Goal: Find contact information: Find contact information

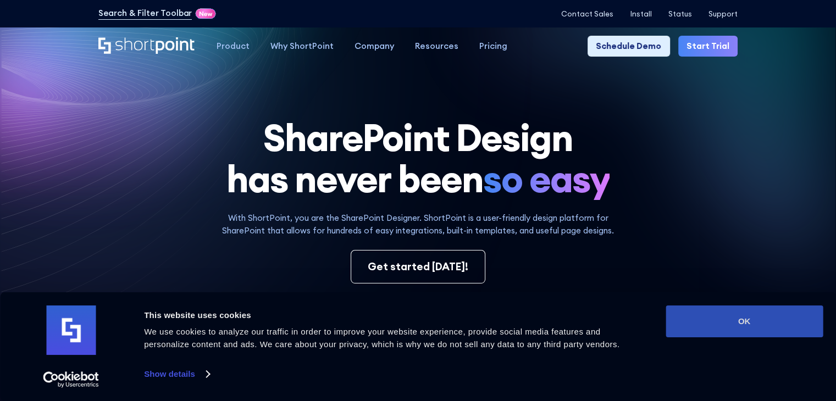
click at [724, 331] on button "OK" at bounding box center [744, 322] width 157 height 32
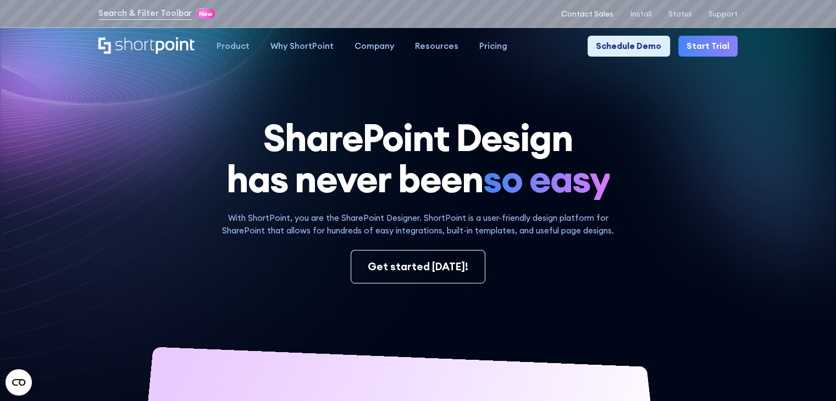
click at [585, 14] on p "Contact Sales" at bounding box center [587, 14] width 52 height 8
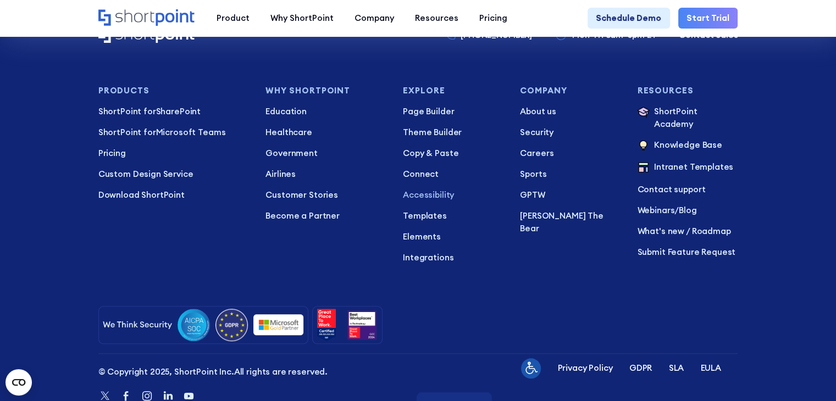
scroll to position [877, 0]
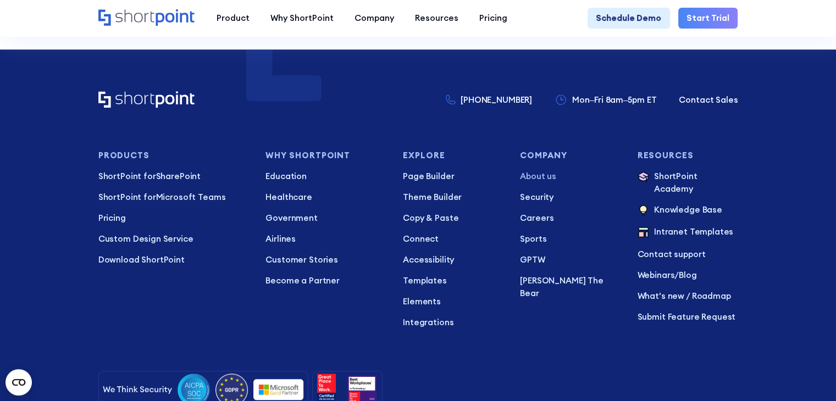
click at [547, 181] on p "About us" at bounding box center [570, 176] width 101 height 13
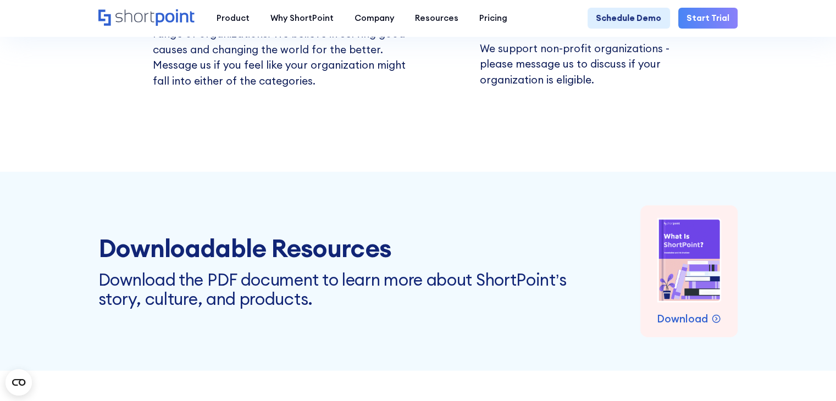
scroll to position [6815, 0]
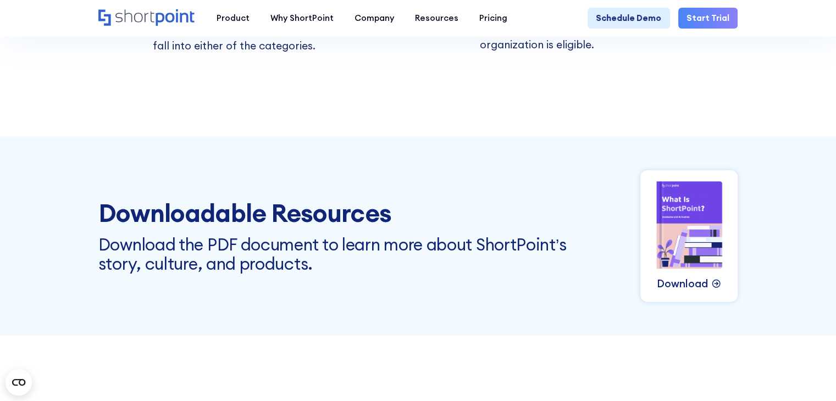
click at [667, 276] on p "Download" at bounding box center [682, 284] width 51 height 16
